Goal: Task Accomplishment & Management: Complete application form

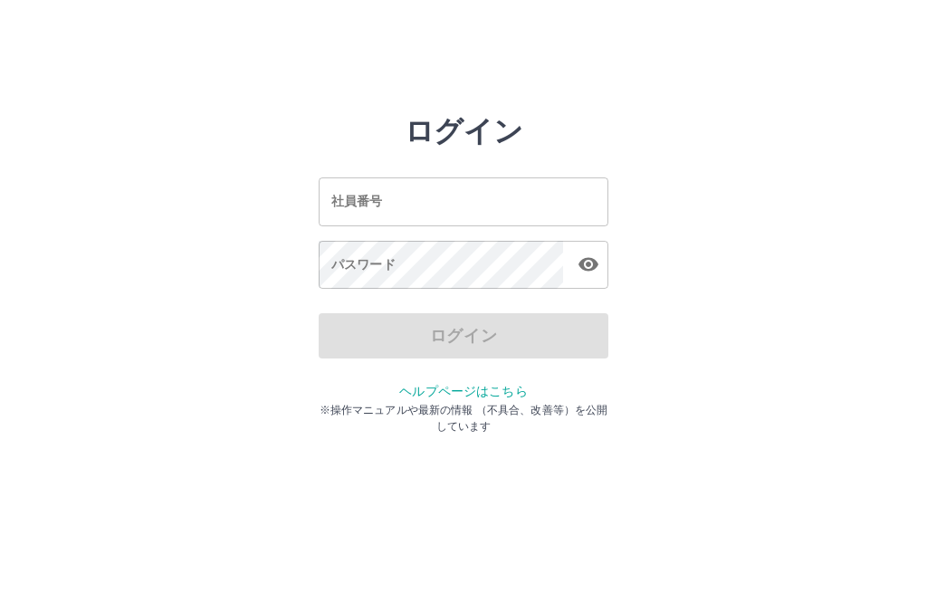
click at [556, 219] on input "社員番号" at bounding box center [464, 201] width 290 height 48
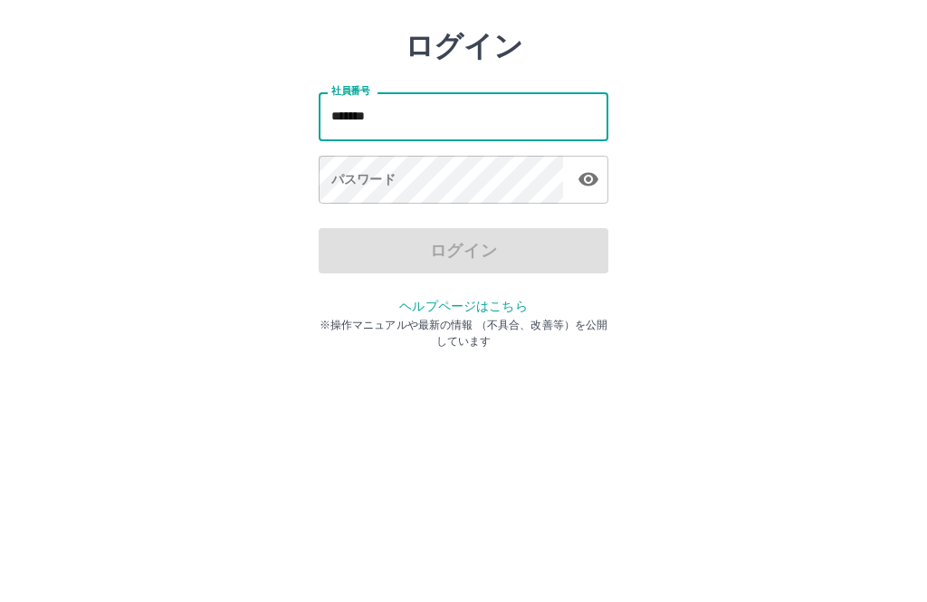
type input "*******"
click at [818, 146] on div "ログイン 社員番号 ******* 社員番号 パスワード パスワード ログイン ヘルプページはこちら ※操作マニュアルや最新の情報 （不具合、改善等）を公開し…" at bounding box center [463, 259] width 927 height 290
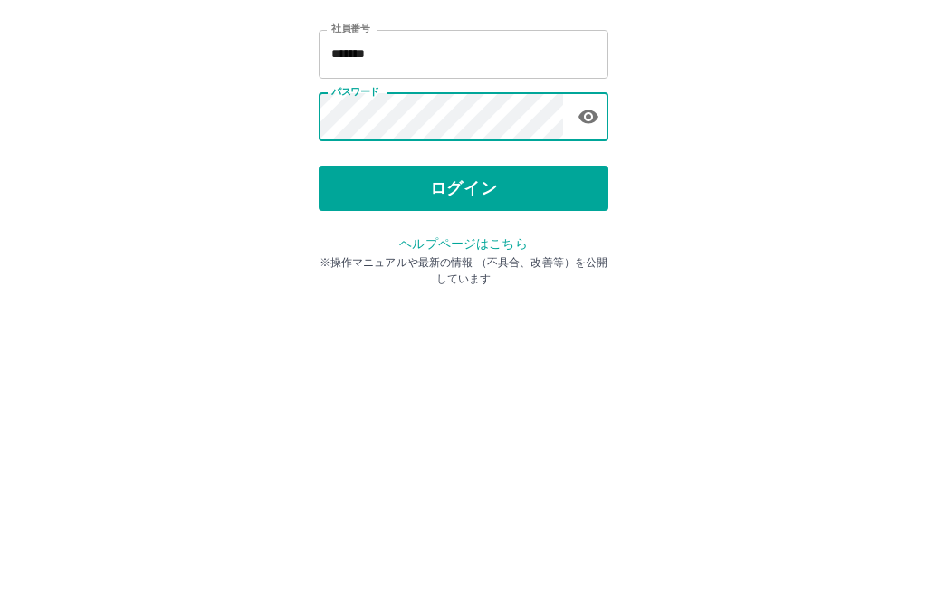
click at [779, 120] on div "ログイン 社員番号 ******* 社員番号 パスワード パスワード ログイン ヘルプページはこちら ※操作マニュアルや最新の情報 （不具合、改善等）を公開し…" at bounding box center [463, 259] width 927 height 290
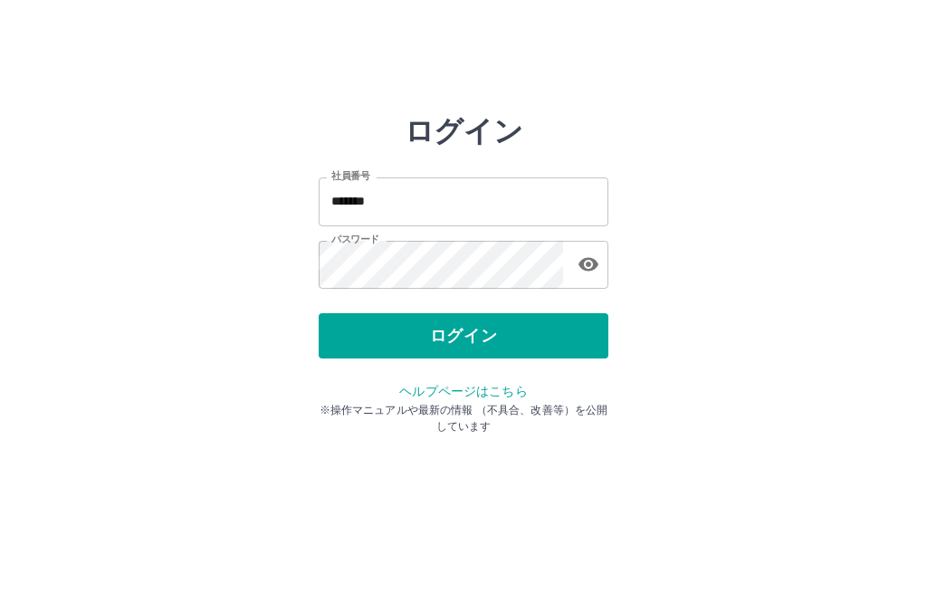
click at [508, 331] on button "ログイン" at bounding box center [464, 335] width 290 height 45
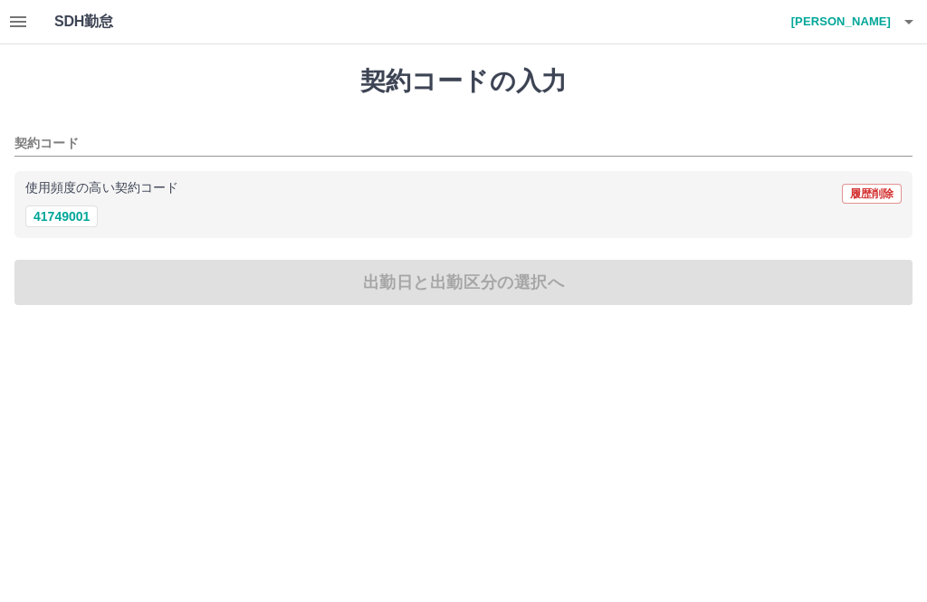
click at [88, 221] on button "41749001" at bounding box center [61, 217] width 72 height 22
type input "********"
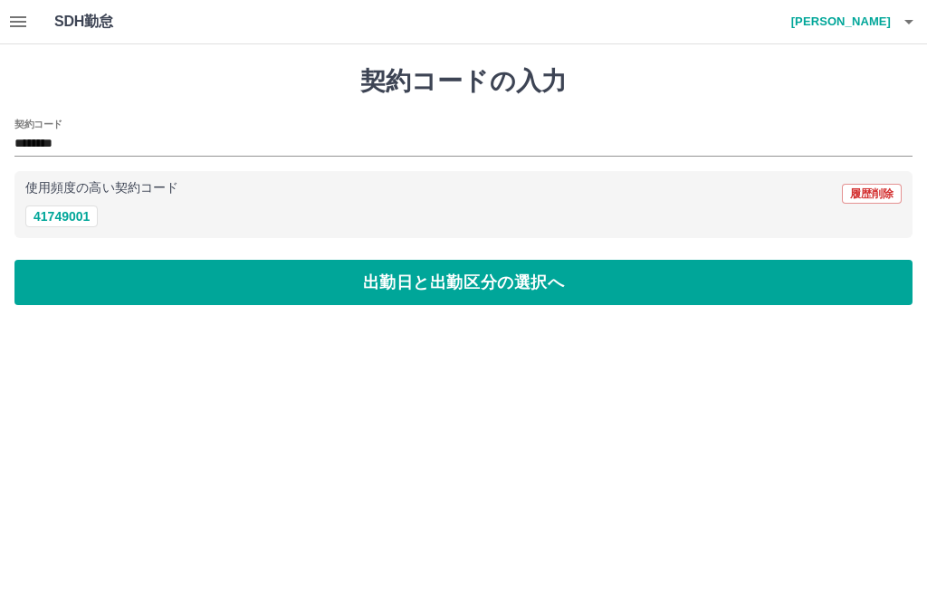
click at [475, 287] on button "出勤日と出勤区分の選択へ" at bounding box center [463, 282] width 898 height 45
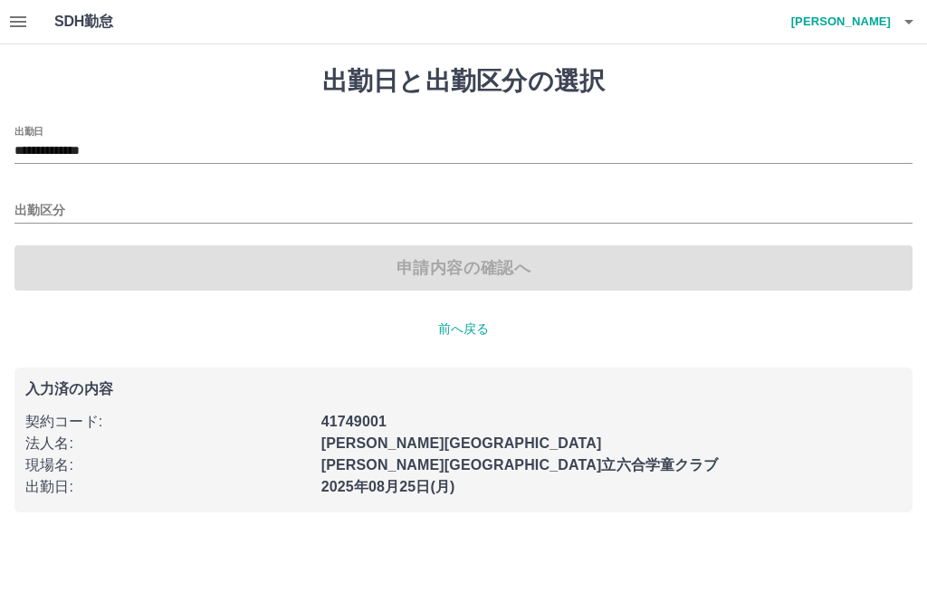
click at [205, 217] on input "出勤区分" at bounding box center [463, 211] width 898 height 23
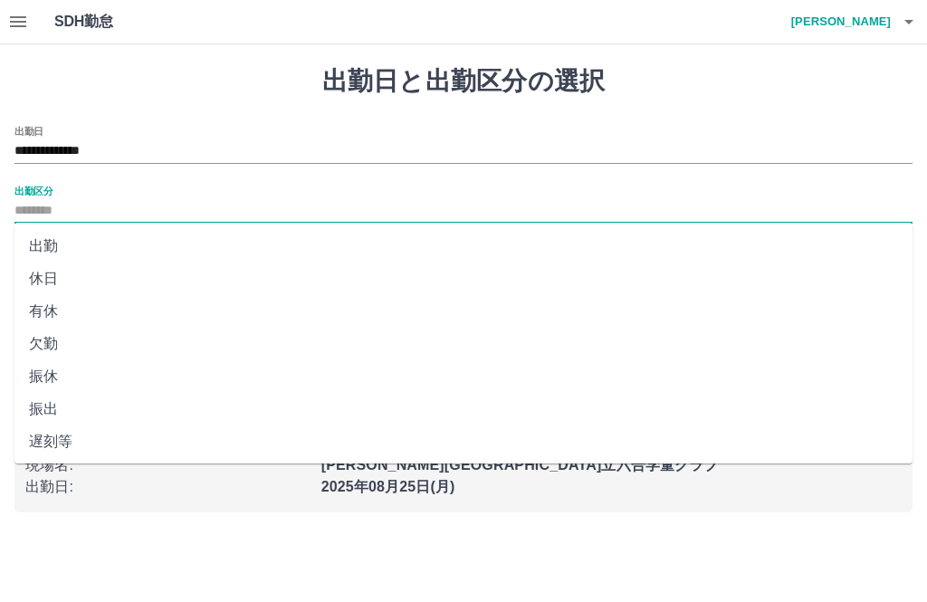
click at [83, 245] on li "出勤" at bounding box center [463, 246] width 898 height 33
type input "**"
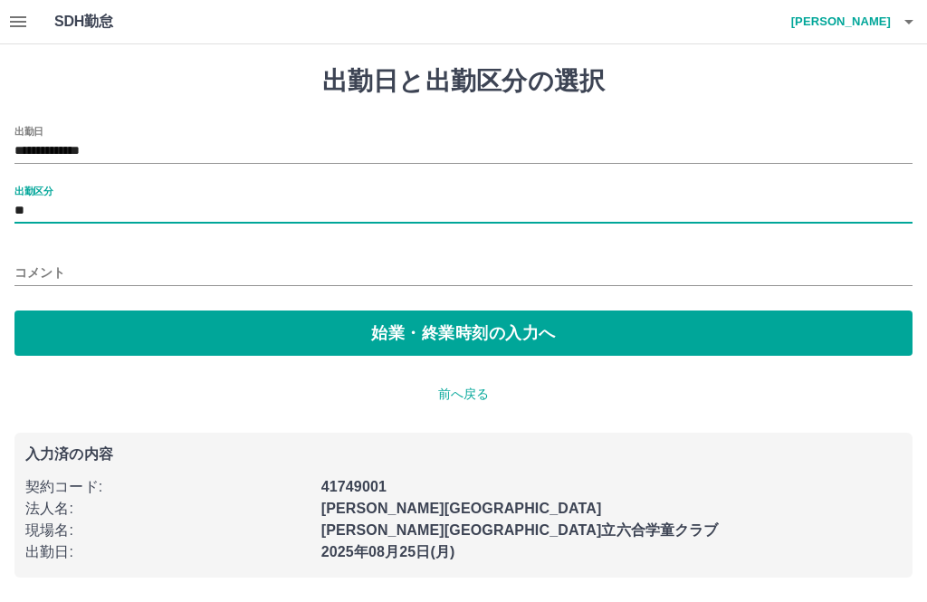
click at [516, 340] on button "始業・終業時刻の入力へ" at bounding box center [463, 333] width 898 height 45
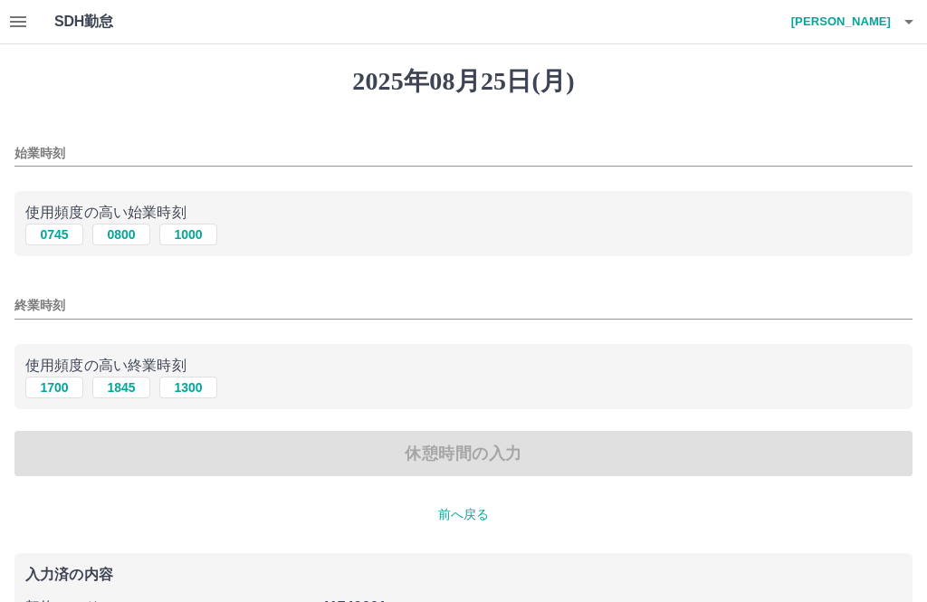
click at [202, 244] on button "1000" at bounding box center [188, 235] width 58 height 22
type input "****"
click at [182, 309] on input "終業時刻" at bounding box center [463, 305] width 898 height 26
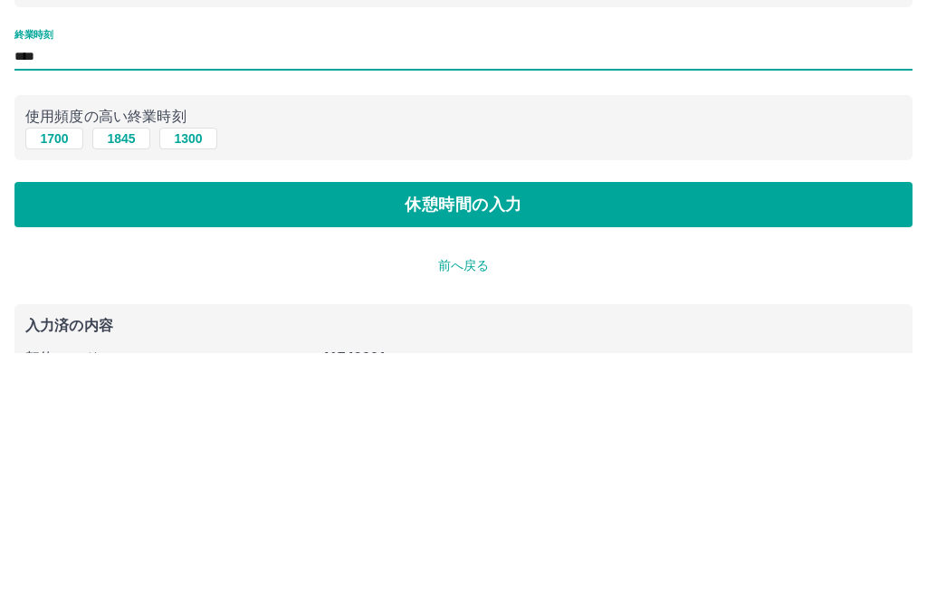
type input "****"
click at [556, 431] on button "休憩時間の入力" at bounding box center [463, 453] width 898 height 45
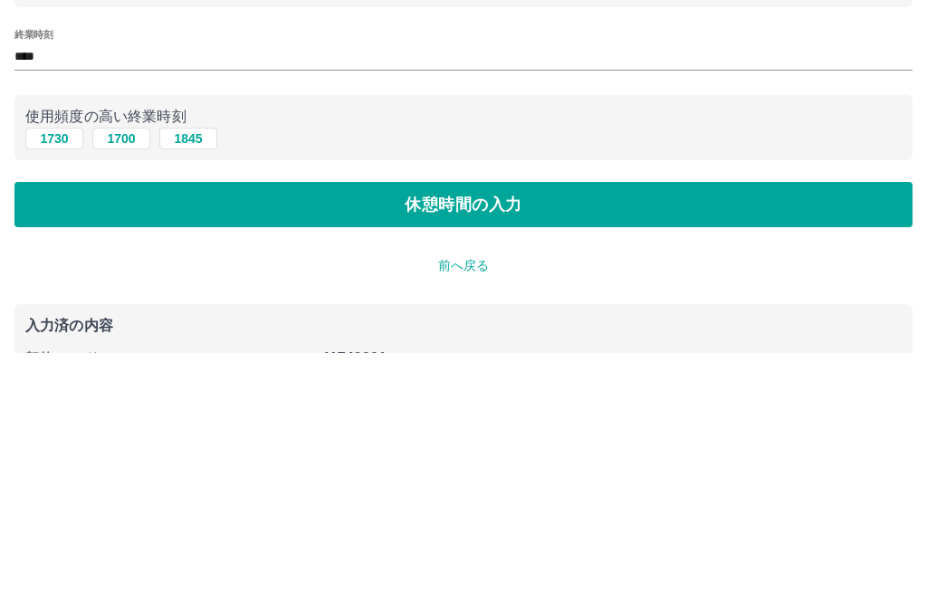
scroll to position [139, 0]
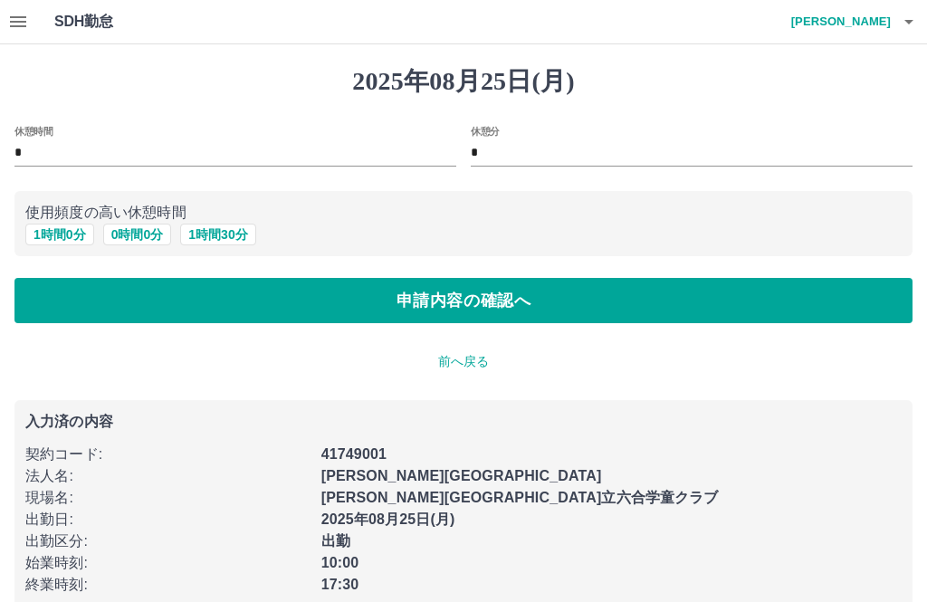
click at [464, 367] on p "前へ戻る" at bounding box center [463, 361] width 898 height 19
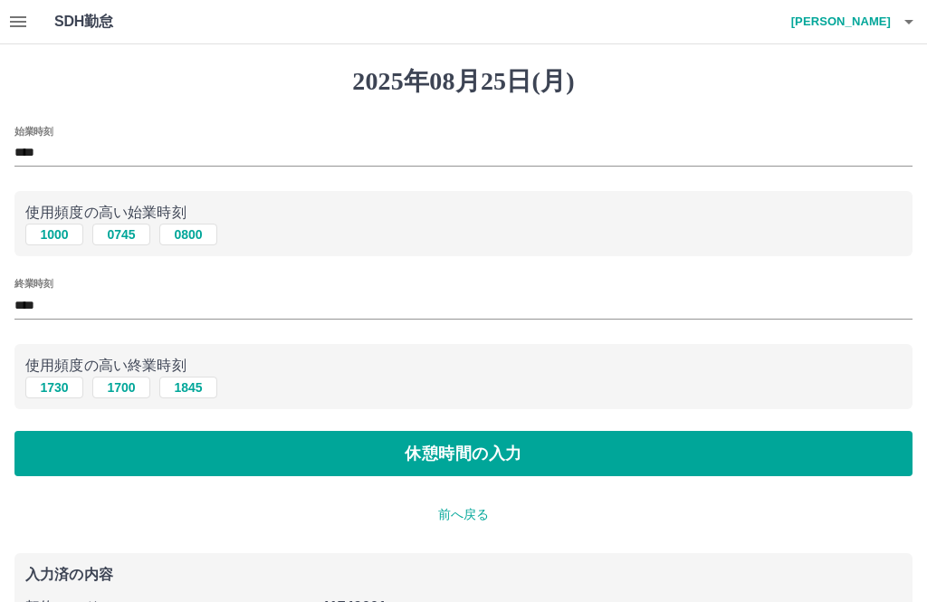
click at [111, 313] on input "****" at bounding box center [463, 305] width 898 height 26
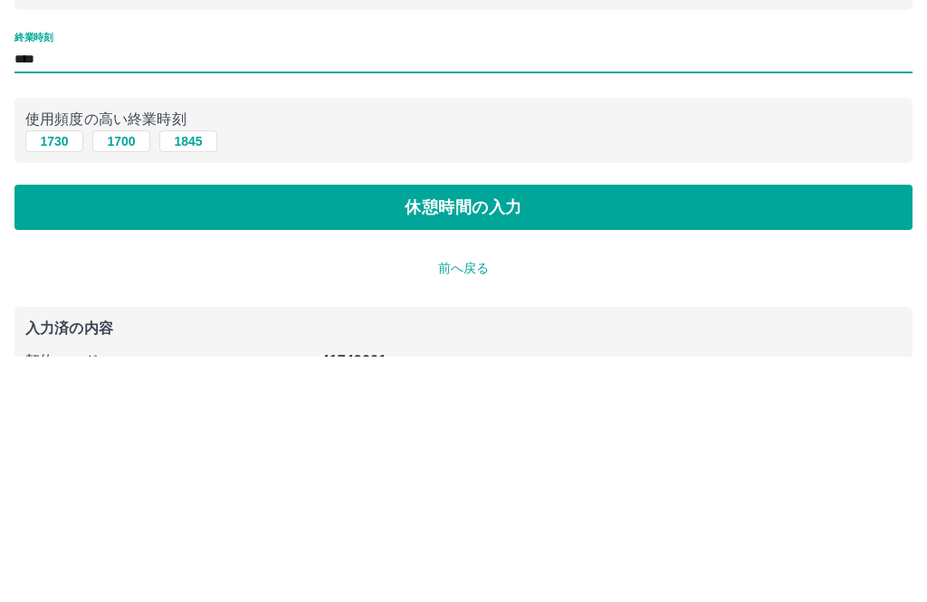
type input "****"
click at [464, 431] on button "休憩時間の入力" at bounding box center [463, 453] width 898 height 45
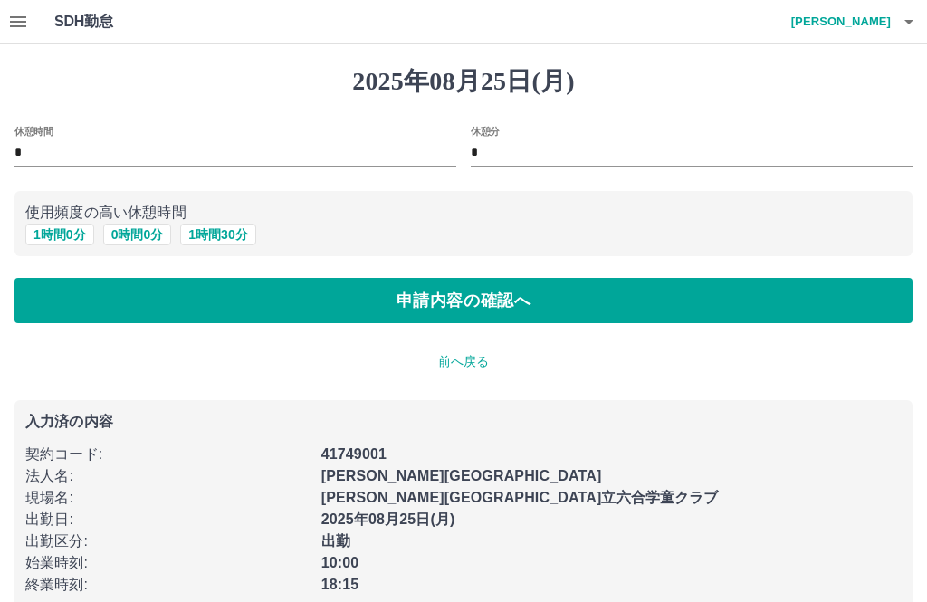
click at [566, 144] on input "*" at bounding box center [692, 153] width 442 height 26
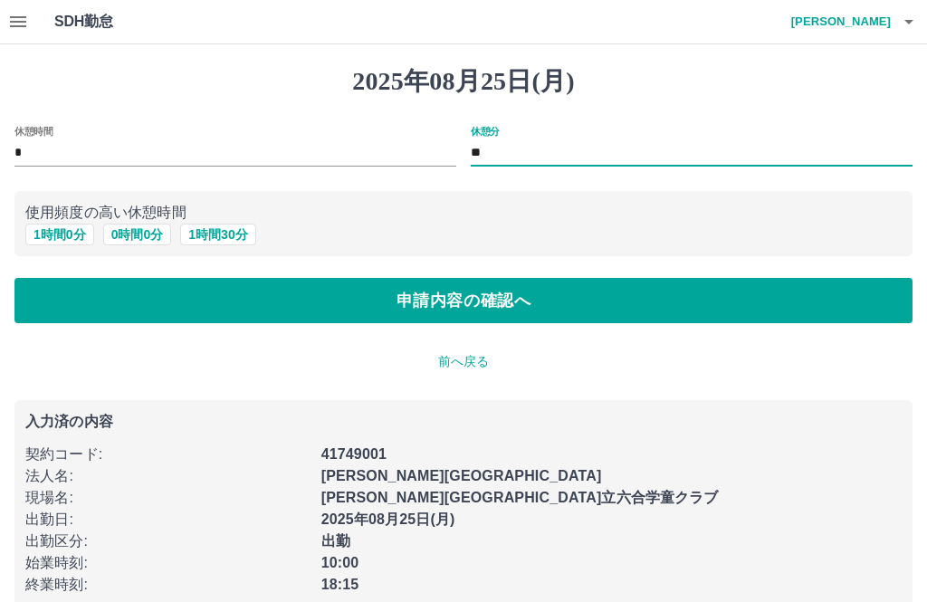
type input "*"
click at [525, 159] on input "*" at bounding box center [692, 153] width 442 height 26
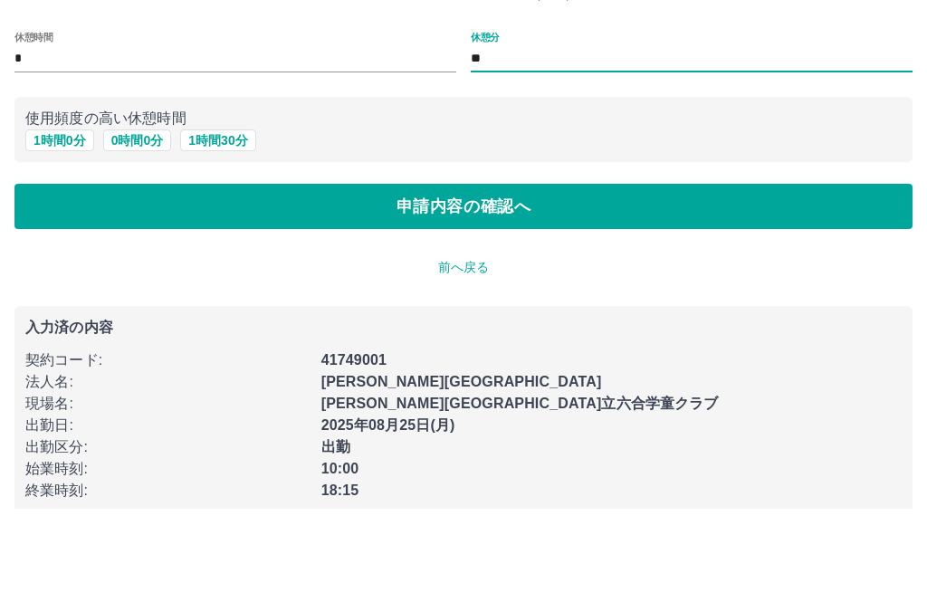
type input "**"
click at [544, 278] on button "申請内容の確認へ" at bounding box center [463, 300] width 898 height 45
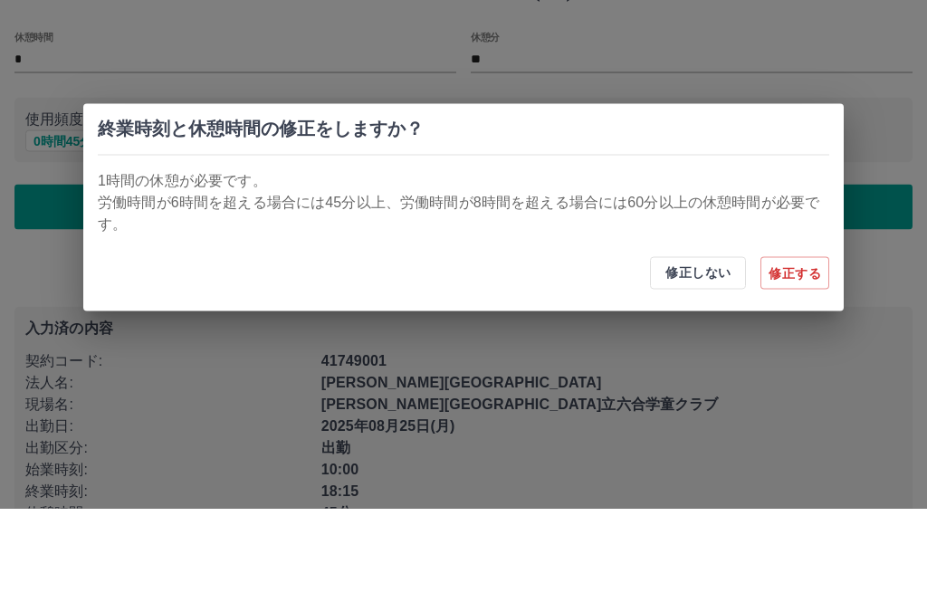
scroll to position [30, 0]
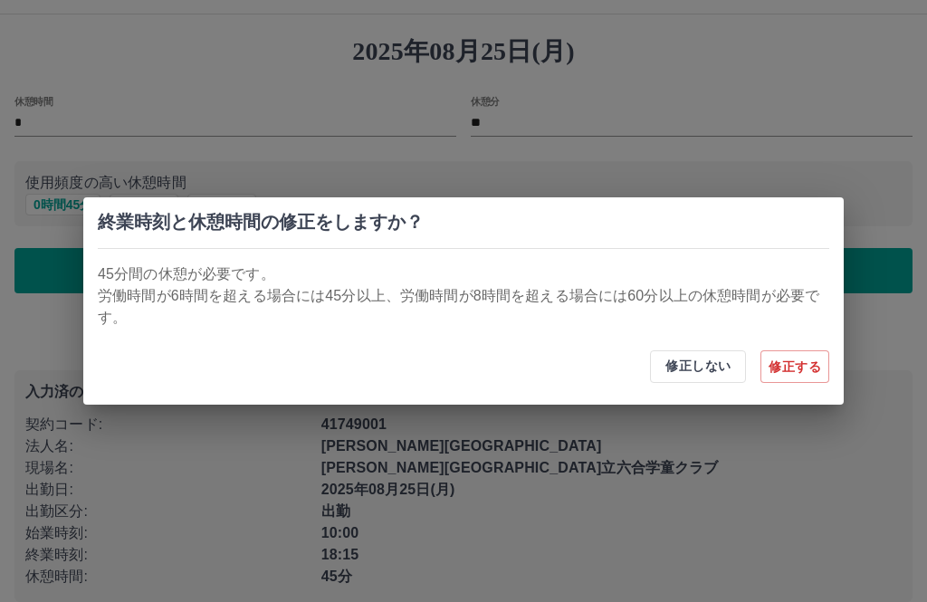
click at [826, 351] on button "修正する" at bounding box center [795, 366] width 69 height 33
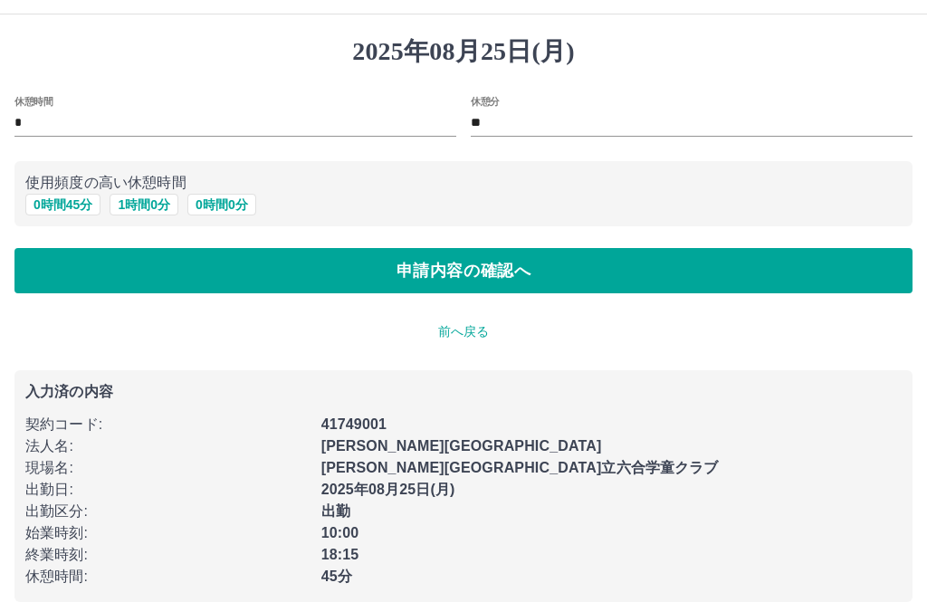
click at [85, 209] on button "0 時間 45 分" at bounding box center [62, 205] width 75 height 22
click at [573, 269] on button "申請内容の確認へ" at bounding box center [463, 270] width 898 height 45
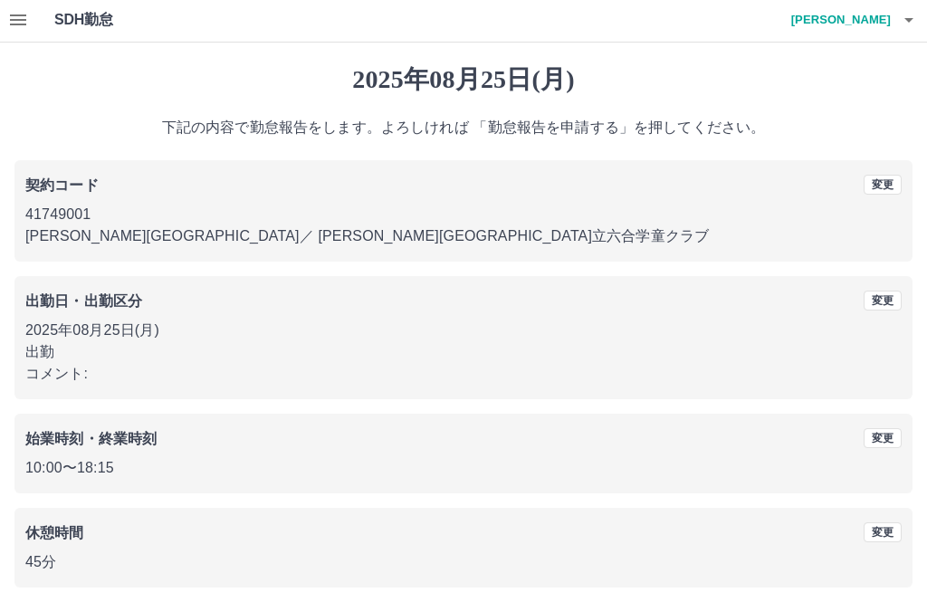
scroll to position [17, 0]
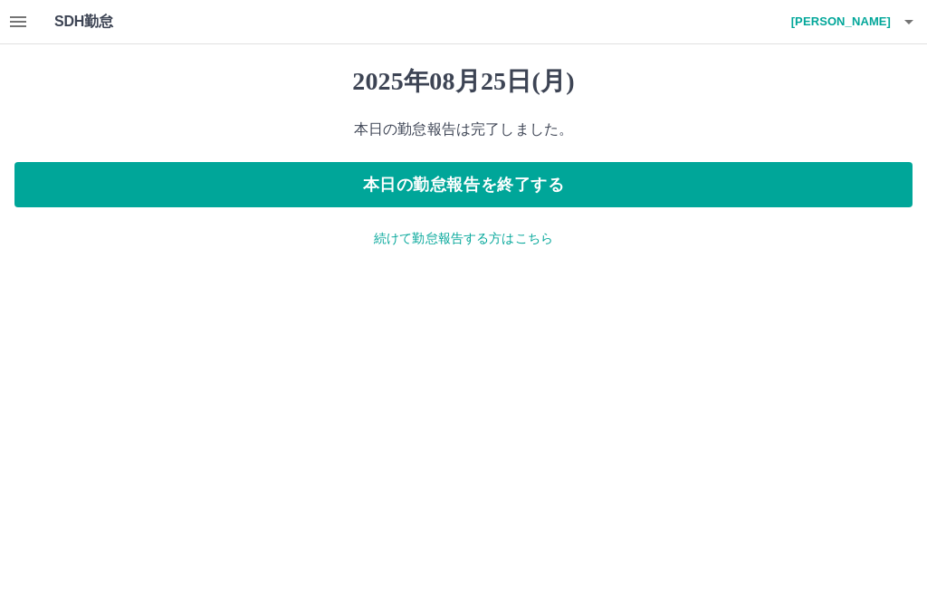
click at [16, 12] on icon "button" at bounding box center [18, 22] width 22 height 22
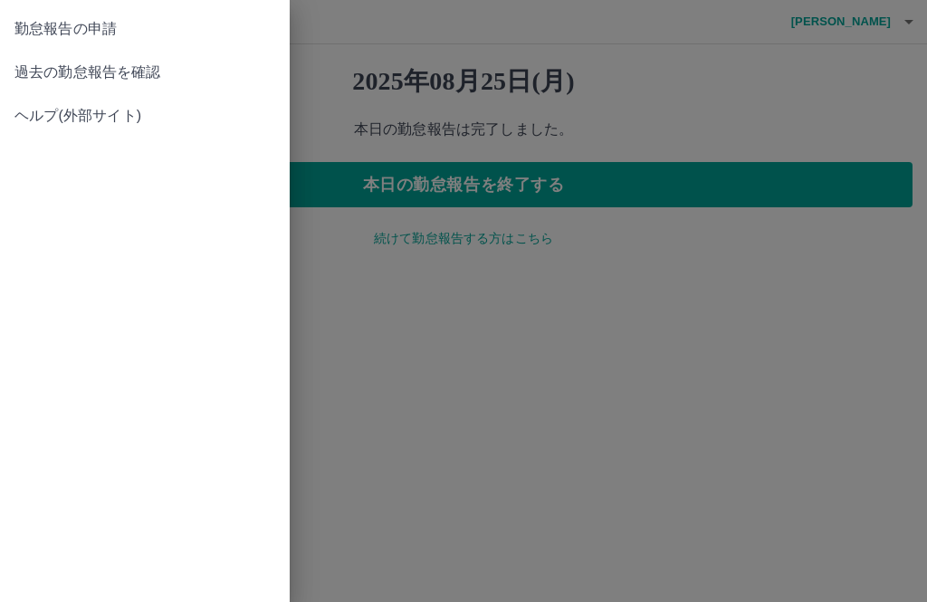
click at [137, 65] on span "過去の勤怠報告を確認" at bounding box center [144, 73] width 261 height 22
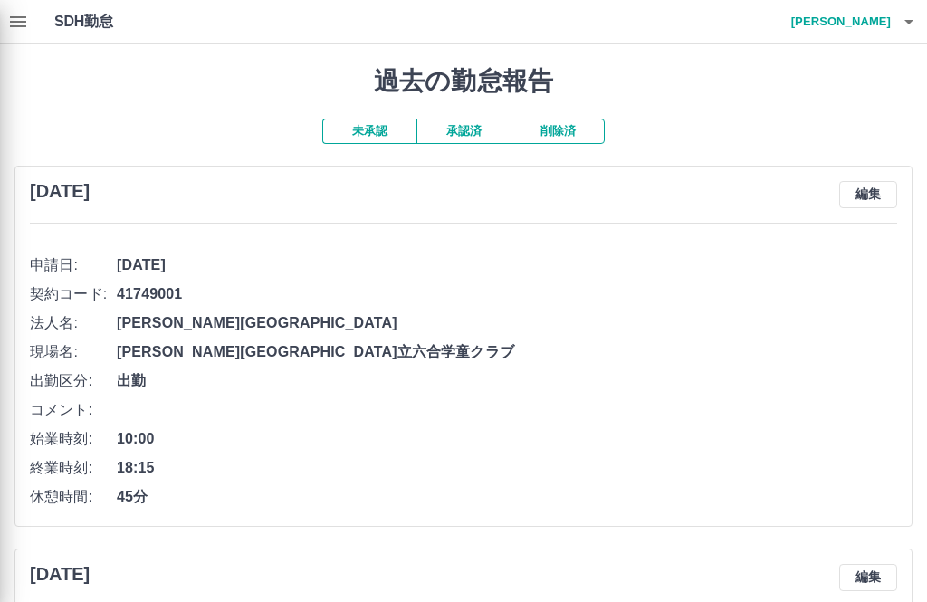
click at [391, 126] on div at bounding box center [463, 301] width 927 height 602
click at [385, 130] on div at bounding box center [463, 301] width 927 height 602
click at [387, 129] on div at bounding box center [463, 301] width 927 height 602
click at [379, 129] on div at bounding box center [463, 301] width 927 height 602
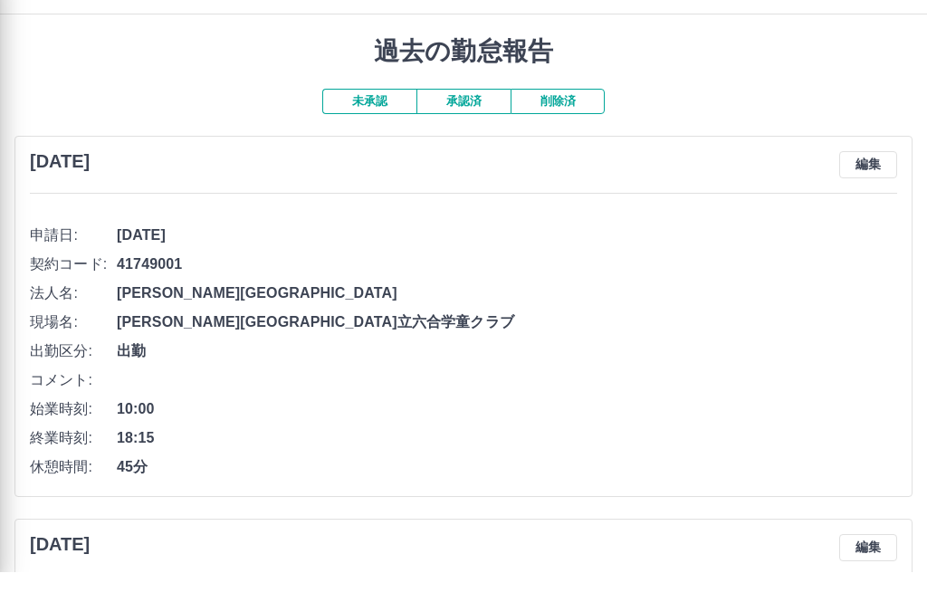
scroll to position [31, 0]
click at [469, 101] on div at bounding box center [463, 301] width 927 height 602
click at [471, 105] on div at bounding box center [463, 301] width 927 height 602
click at [478, 108] on div at bounding box center [463, 301] width 927 height 602
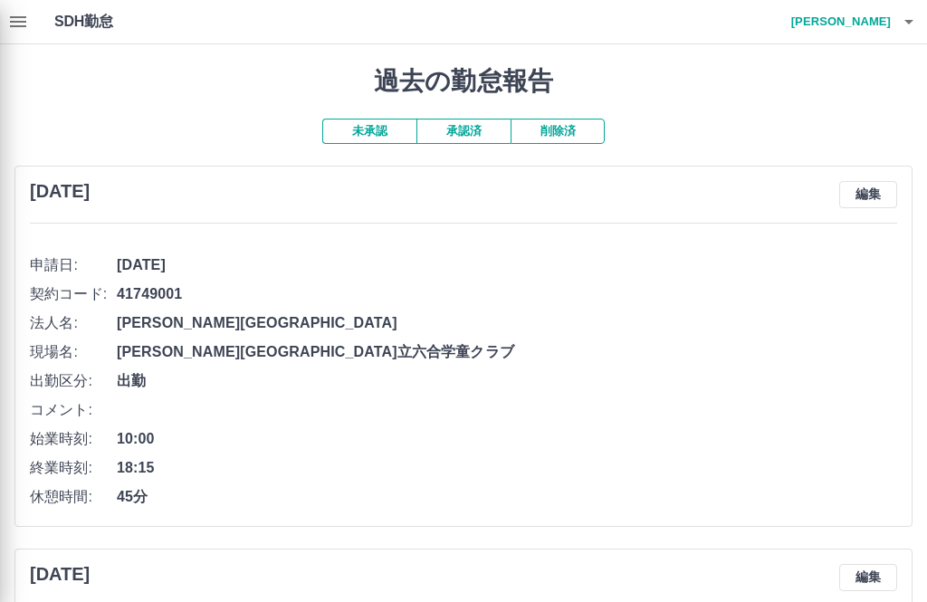
click at [378, 134] on div at bounding box center [463, 301] width 927 height 602
click at [484, 132] on div at bounding box center [463, 301] width 927 height 602
click at [472, 139] on div at bounding box center [463, 301] width 927 height 602
click at [479, 132] on div at bounding box center [463, 301] width 927 height 602
click at [474, 127] on div at bounding box center [463, 301] width 927 height 602
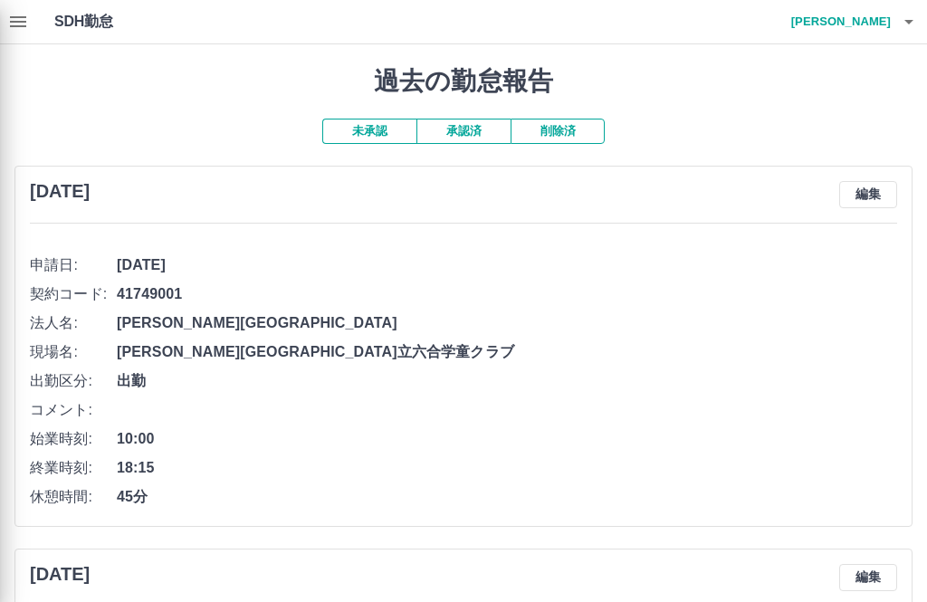
click at [384, 125] on div at bounding box center [463, 301] width 927 height 602
click at [479, 122] on div at bounding box center [463, 301] width 927 height 602
click at [472, 129] on div at bounding box center [463, 301] width 927 height 602
click at [384, 123] on div at bounding box center [463, 301] width 927 height 602
click at [24, 21] on div at bounding box center [463, 301] width 927 height 602
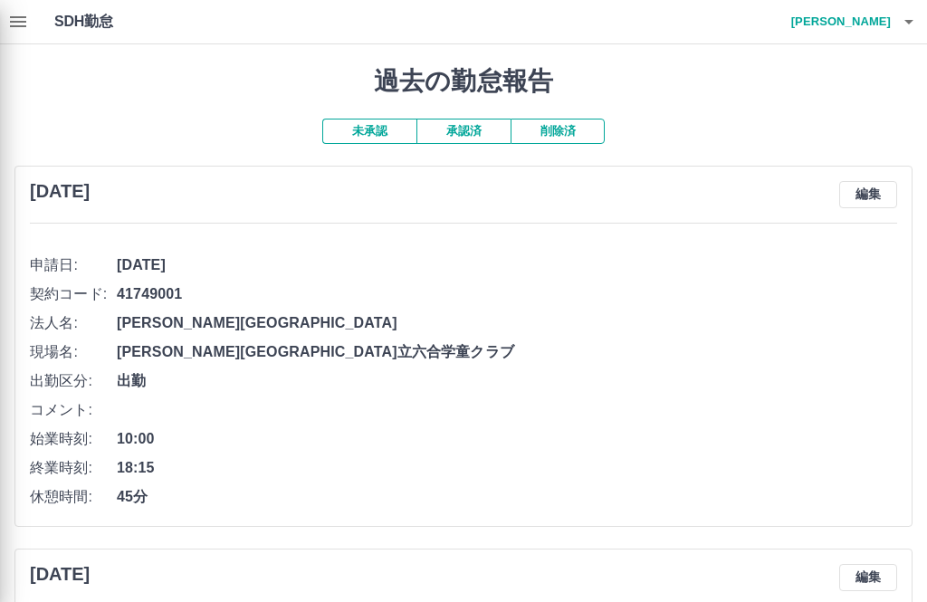
click at [21, 25] on div at bounding box center [463, 301] width 927 height 602
click at [903, 21] on div at bounding box center [463, 301] width 927 height 602
click at [913, 18] on div at bounding box center [463, 301] width 927 height 602
click at [901, 21] on div at bounding box center [463, 301] width 927 height 602
click at [908, 23] on div at bounding box center [463, 301] width 927 height 602
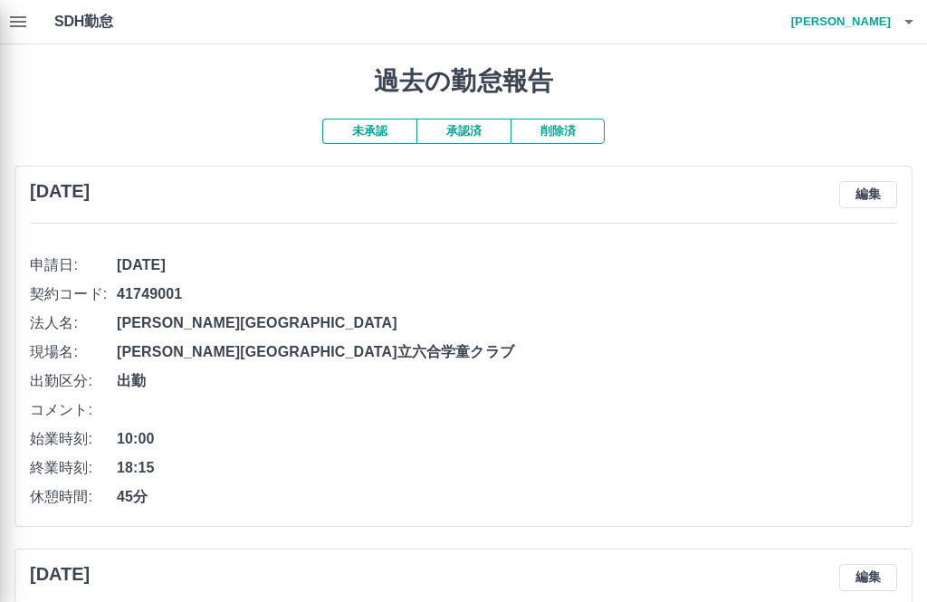
click at [908, 23] on div at bounding box center [463, 301] width 927 height 602
click at [922, 25] on div at bounding box center [463, 301] width 927 height 602
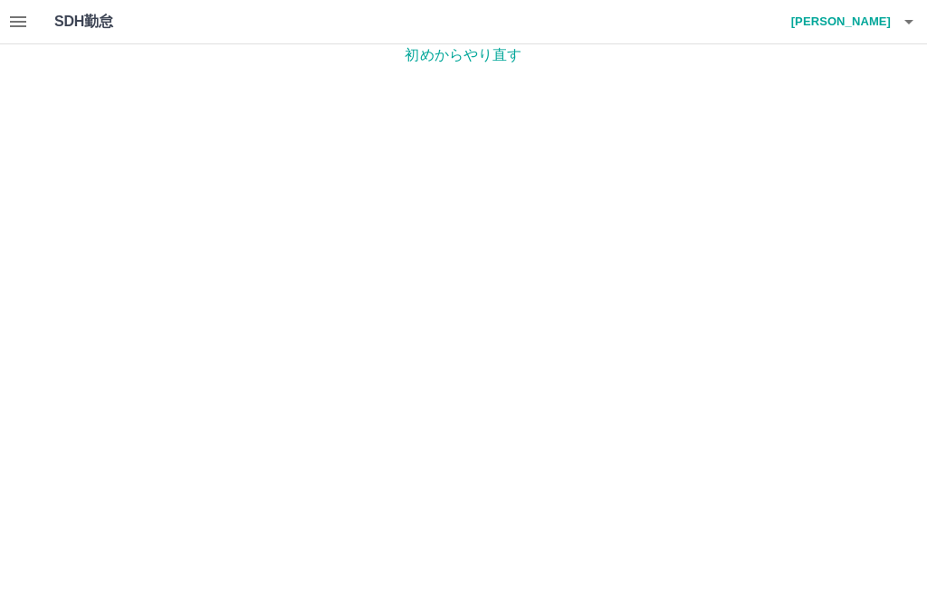
click at [24, 14] on icon "button" at bounding box center [18, 22] width 22 height 22
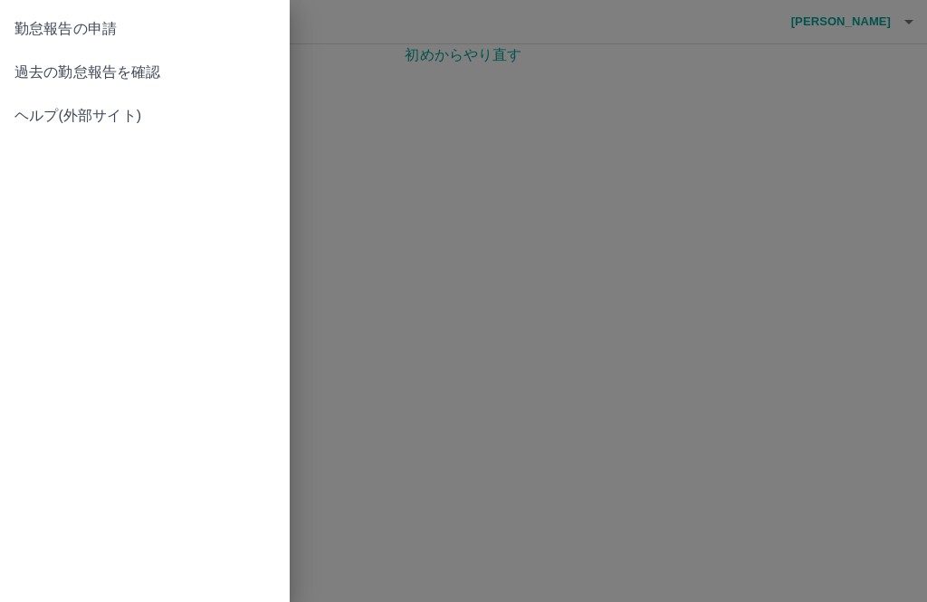
click at [154, 70] on span "過去の勤怠報告を確認" at bounding box center [144, 73] width 261 height 22
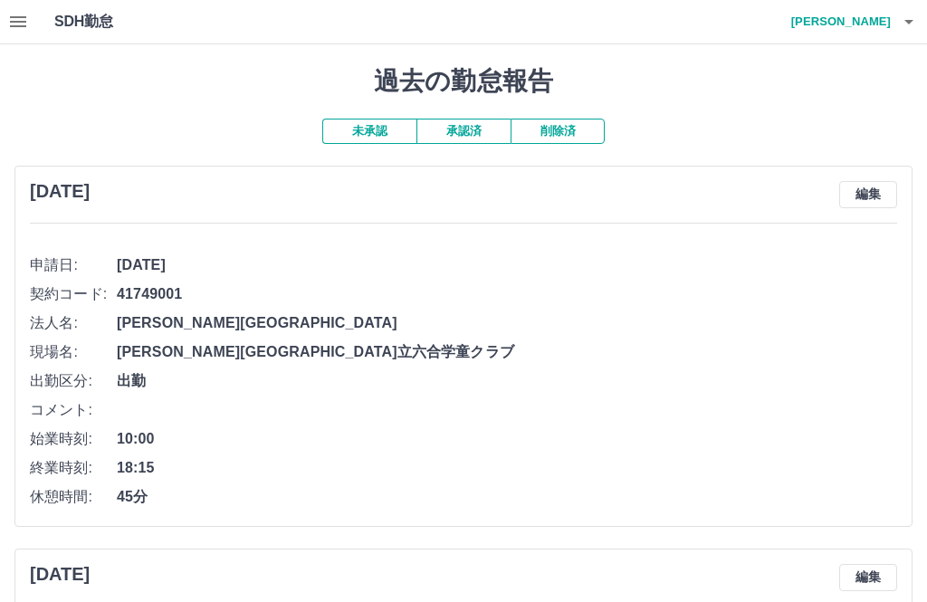
click at [487, 129] on button "承認済" at bounding box center [463, 131] width 94 height 25
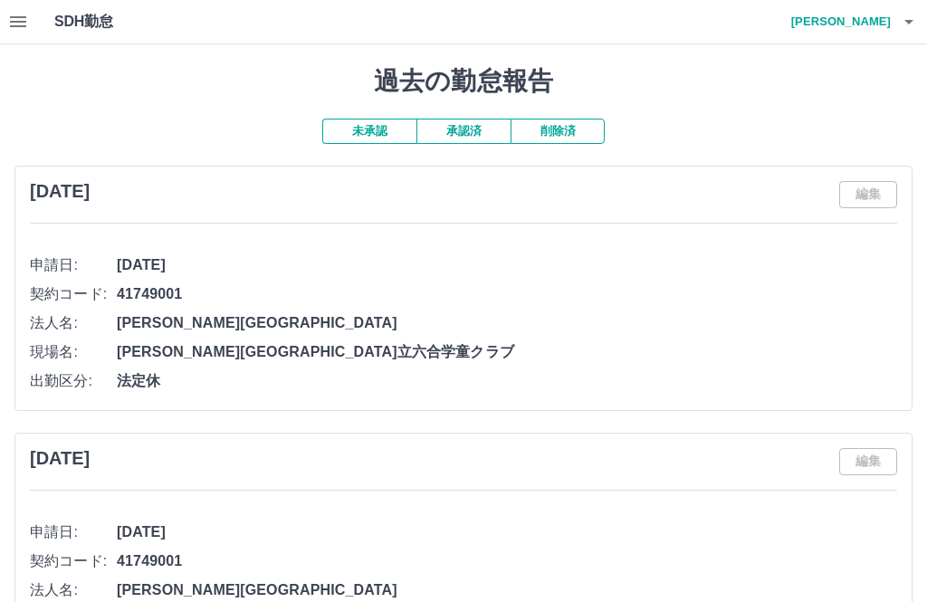
click at [380, 130] on button "未承認" at bounding box center [369, 131] width 94 height 25
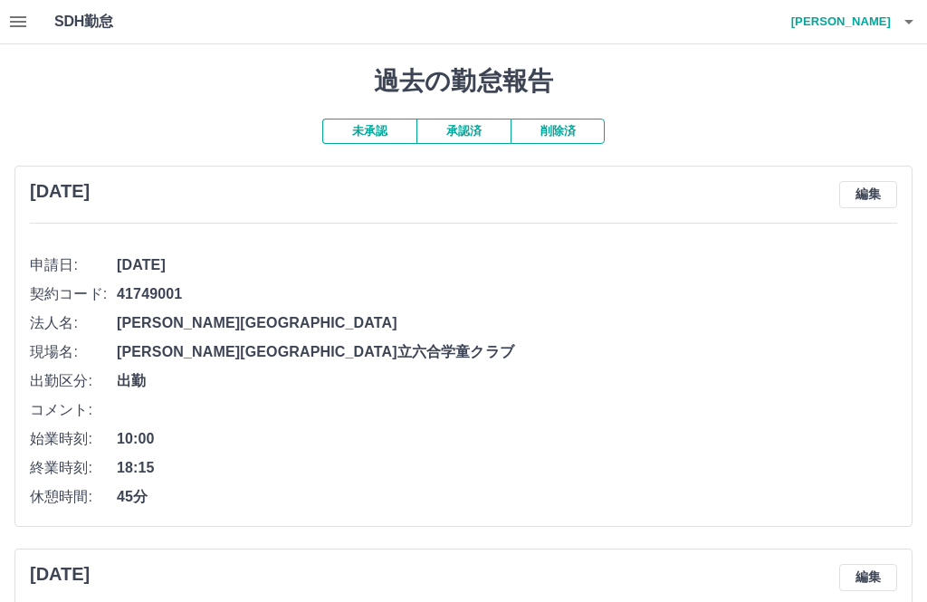
click at [909, 20] on icon "button" at bounding box center [909, 22] width 9 height 5
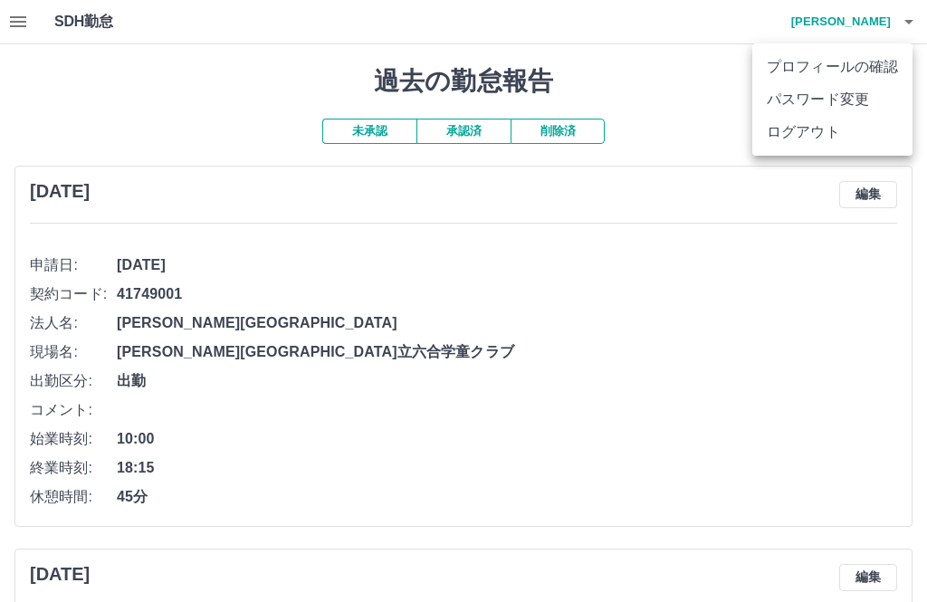
click at [828, 134] on li "ログアウト" at bounding box center [832, 132] width 160 height 33
